Goal: Check status: Check status

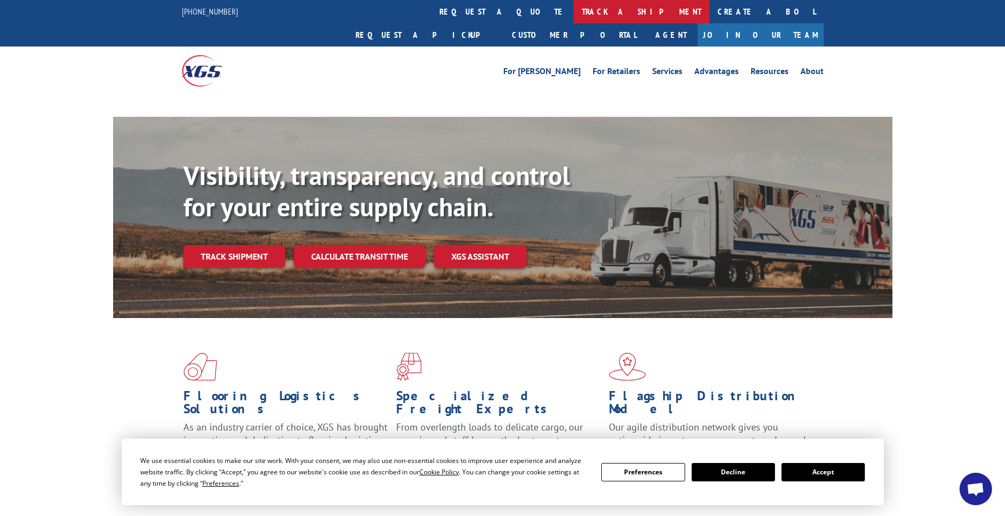
click at [573, 11] on link "track a shipment" at bounding box center [641, 11] width 136 height 23
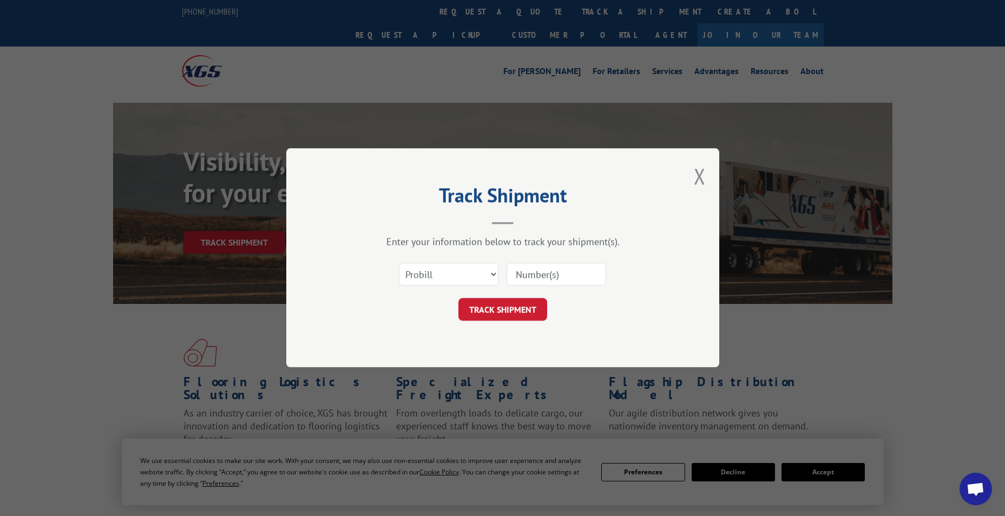
click at [420, 268] on select "Select category... Probill BOL PO" at bounding box center [449, 274] width 100 height 23
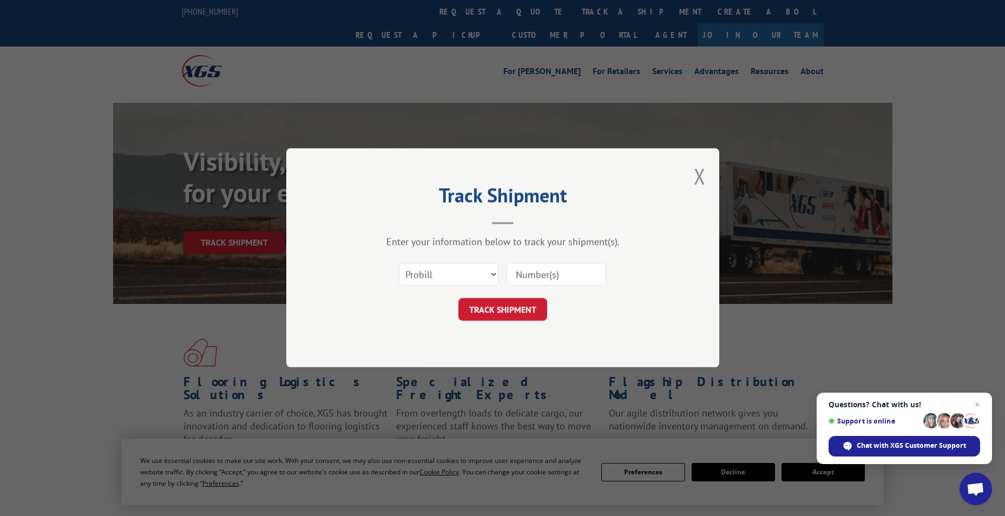
select select "po"
click at [399, 263] on select "Select category... Probill BOL PO" at bounding box center [449, 274] width 100 height 23
click at [513, 281] on input at bounding box center [556, 274] width 100 height 23
paste input "83530959"
type input "83530959"
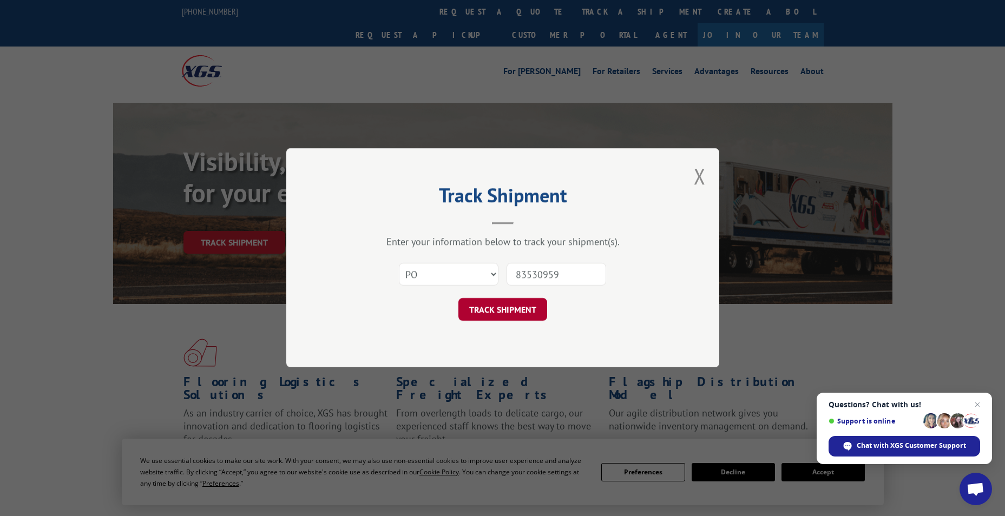
click at [500, 302] on button "TRACK SHIPMENT" at bounding box center [502, 310] width 89 height 23
